Goal: Information Seeking & Learning: Learn about a topic

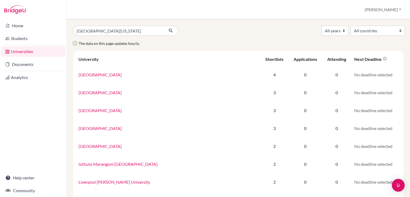
type input "[GEOGRAPHIC_DATA][US_STATE]"
click at [164, 26] on button "submit" at bounding box center [171, 31] width 14 height 10
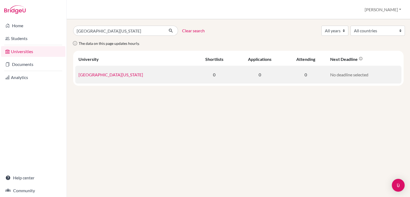
click at [137, 75] on link "[GEOGRAPHIC_DATA][US_STATE]" at bounding box center [110, 74] width 65 height 5
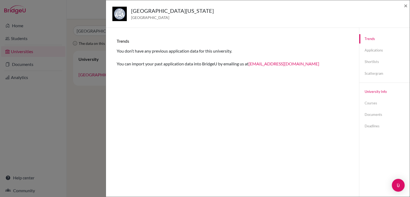
click at [379, 91] on link "University info" at bounding box center [384, 91] width 50 height 9
